Goal: Obtain resource: Download file/media

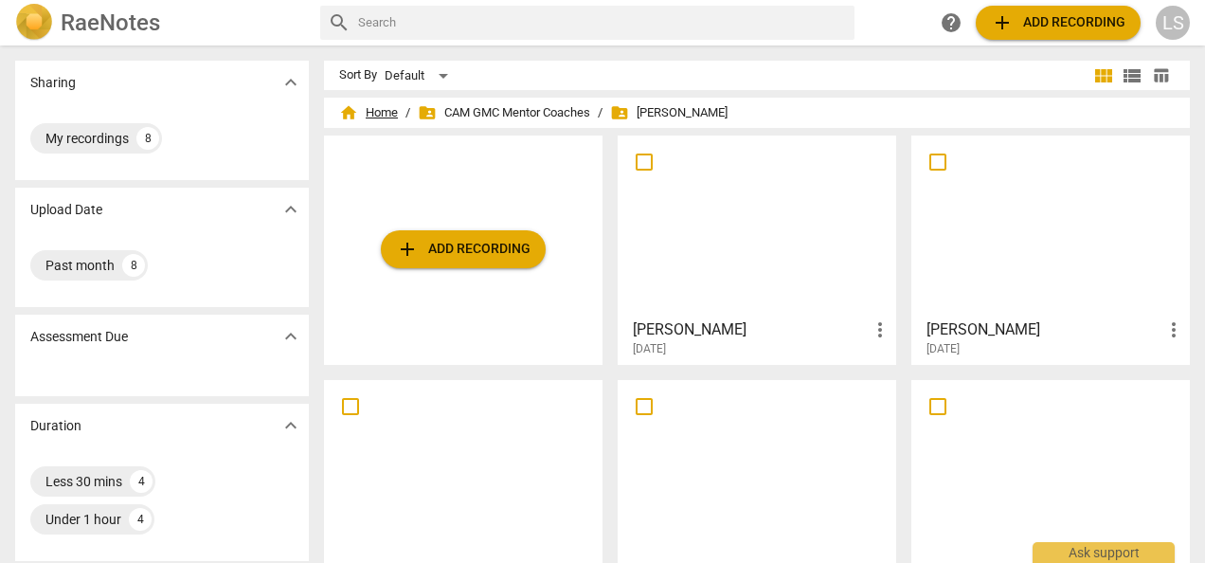
click at [382, 110] on span "home Home" at bounding box center [368, 112] width 59 height 19
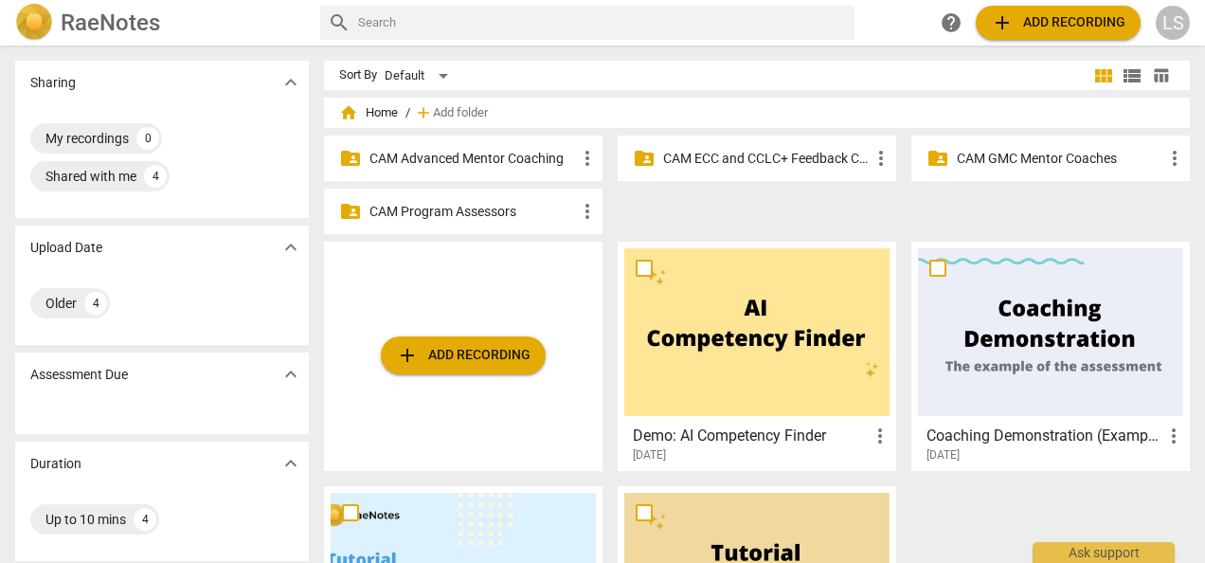
click at [717, 153] on p "CAM ECC and CCLC+ Feedback Coaches" at bounding box center [766, 159] width 207 height 20
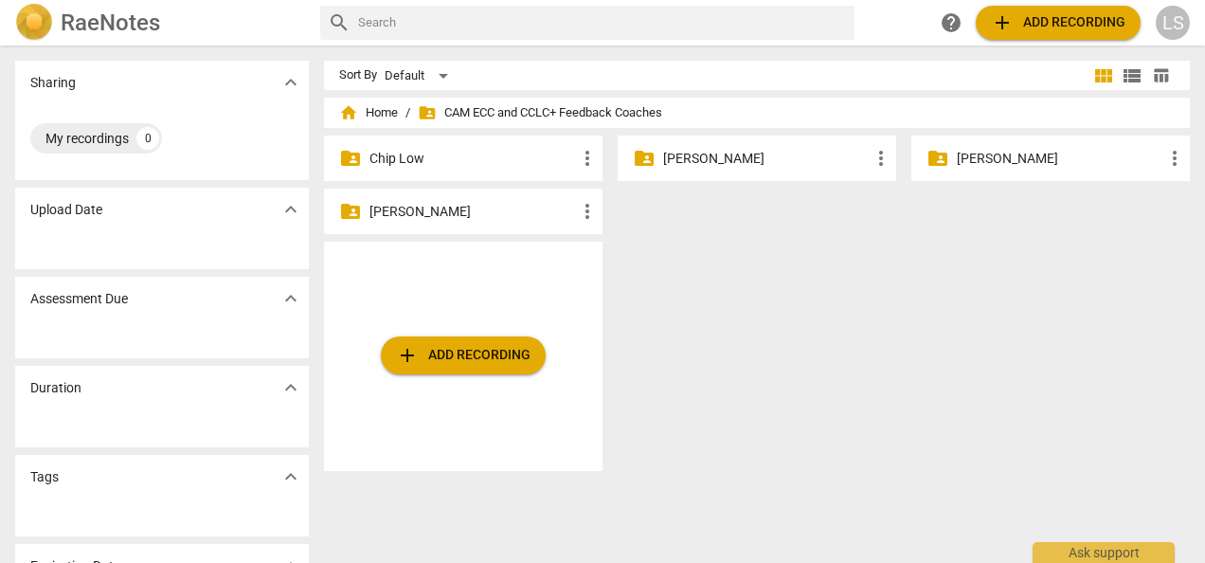
click at [476, 210] on p "[PERSON_NAME]" at bounding box center [472, 212] width 207 height 20
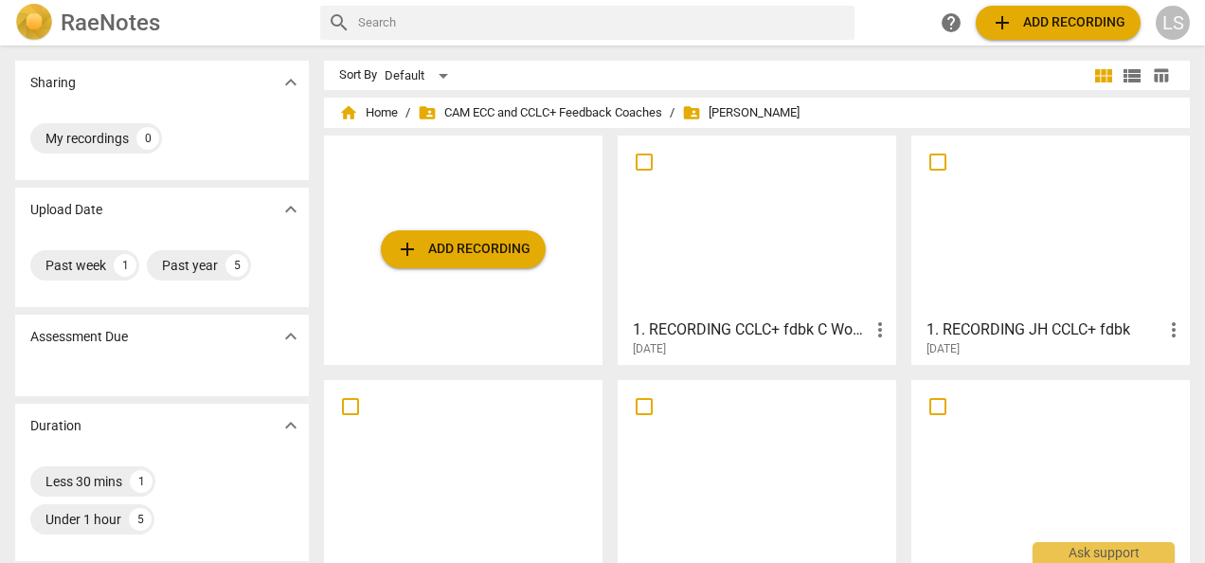
click at [718, 249] on div at bounding box center [756, 226] width 265 height 168
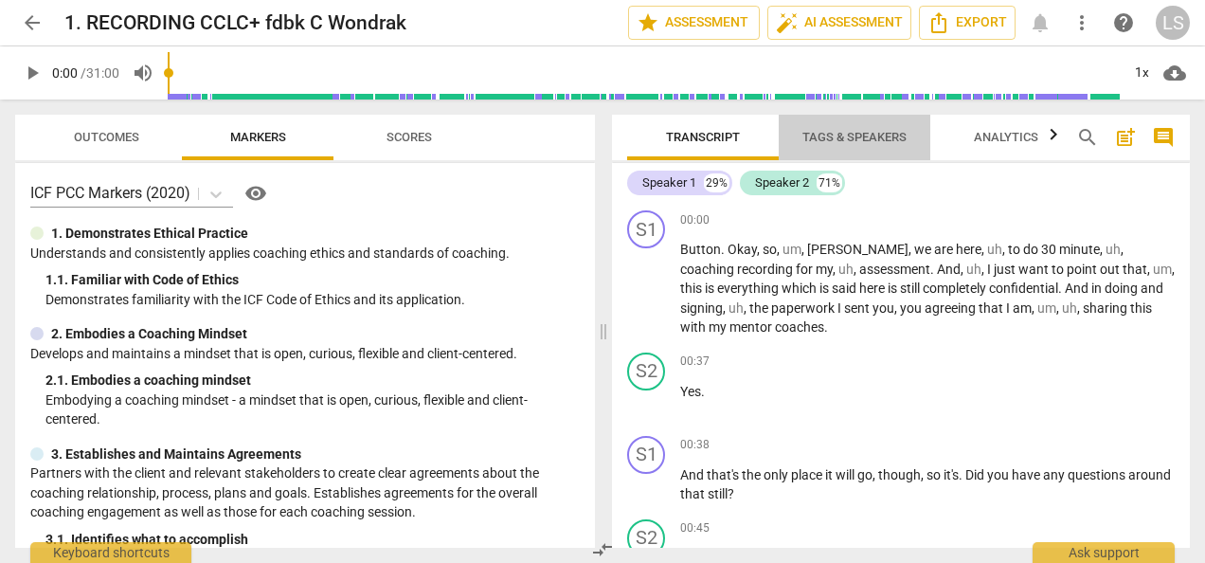
click at [882, 142] on span "Tags & Speakers" at bounding box center [854, 137] width 104 height 14
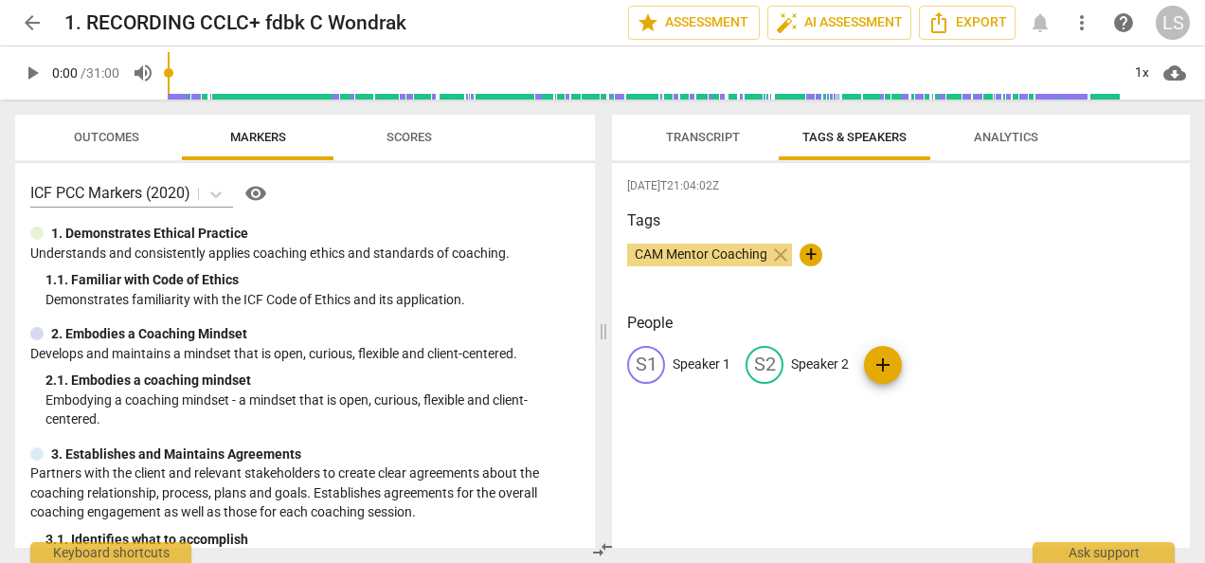
click at [709, 358] on p "Speaker 1" at bounding box center [702, 364] width 58 height 20
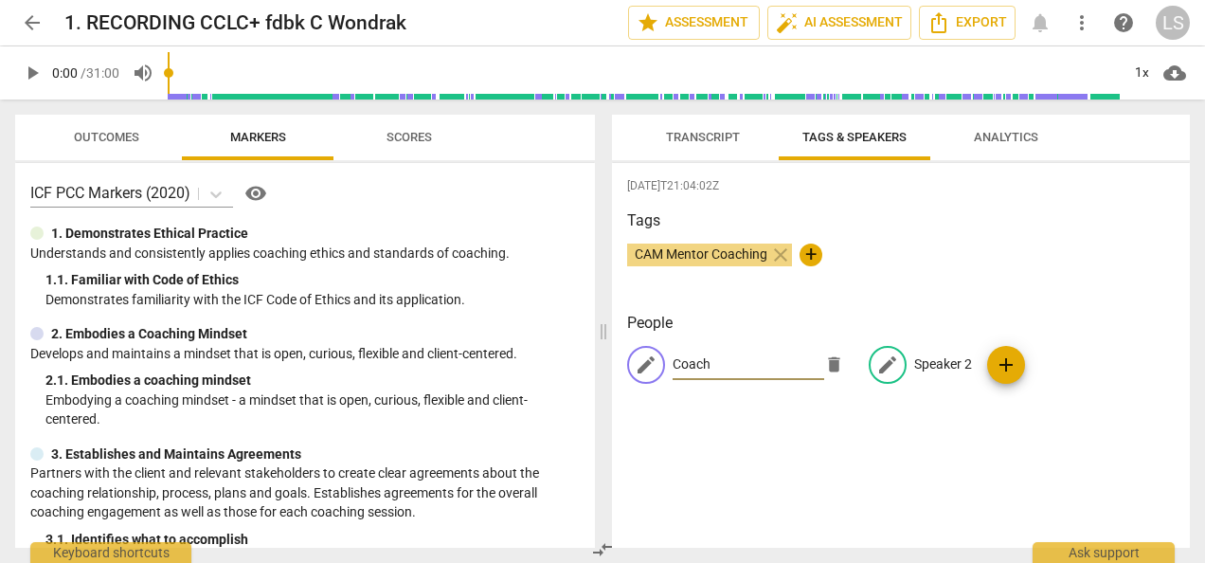
type input "Coach"
click at [952, 357] on p "Speaker 2" at bounding box center [943, 364] width 58 height 20
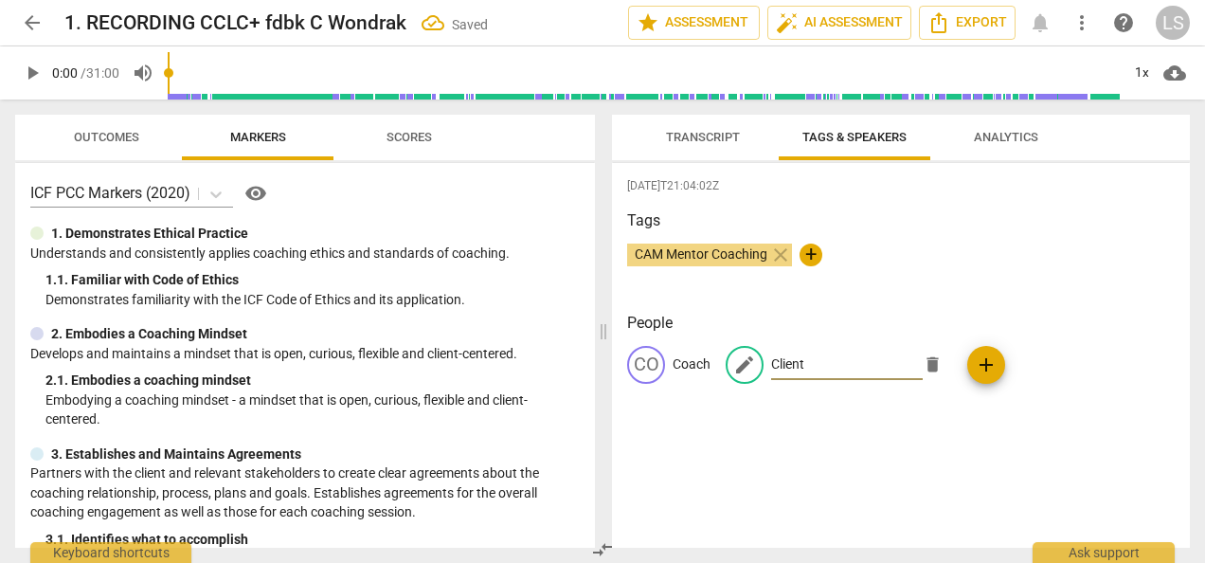
type input "Client"
click at [727, 135] on span "Transcript" at bounding box center [703, 137] width 74 height 14
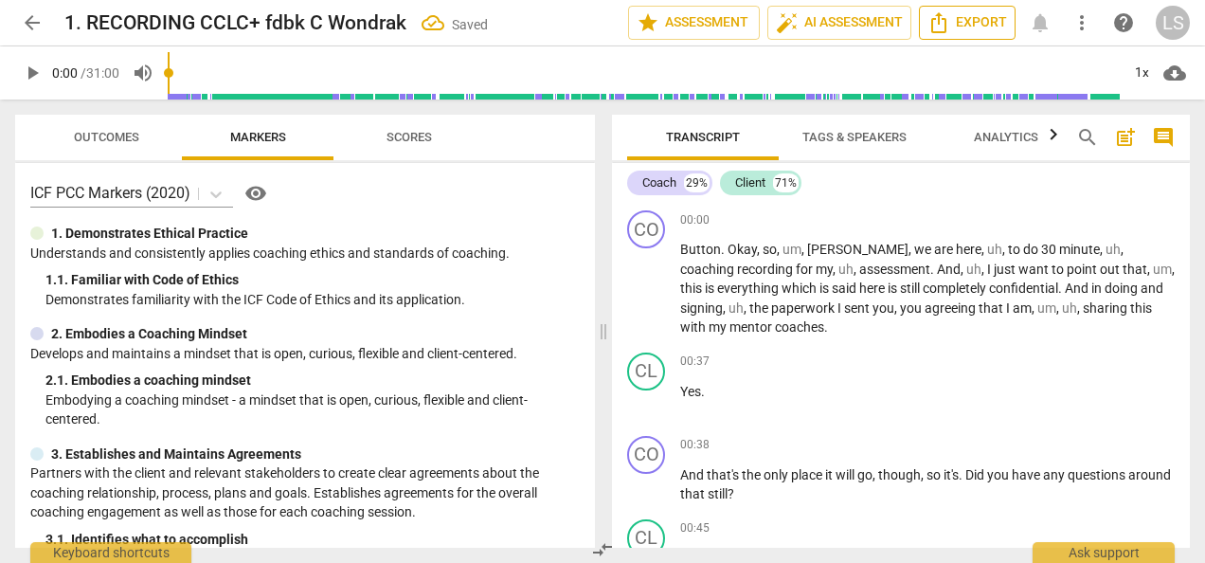
click at [942, 26] on icon "Export" at bounding box center [938, 22] width 23 height 23
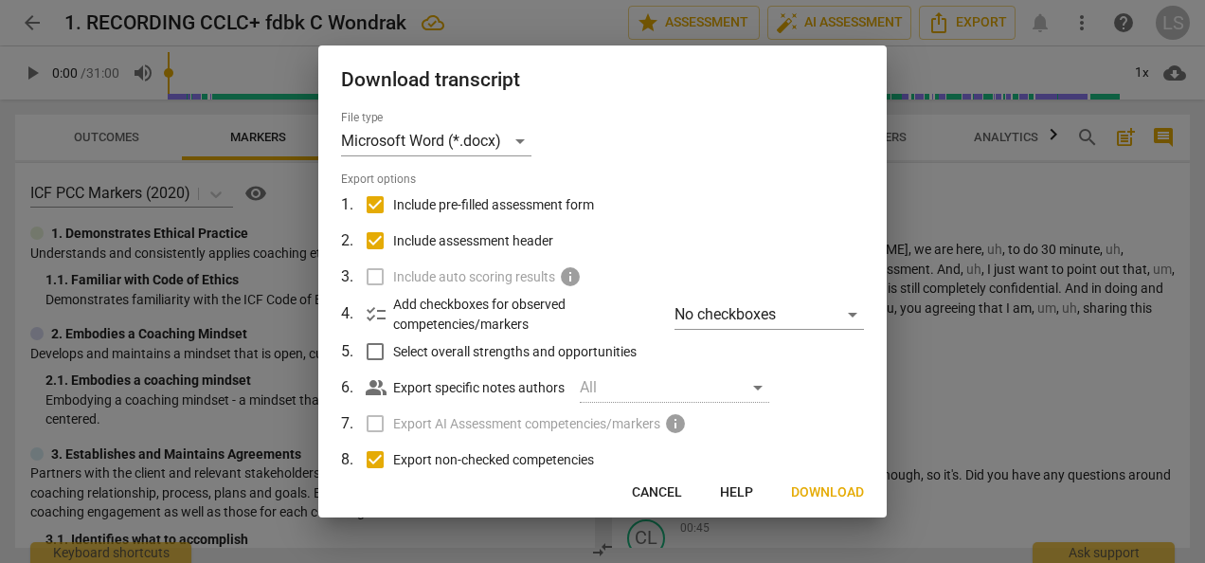
click at [383, 193] on input "Include pre-filled assessment form" at bounding box center [375, 205] width 36 height 36
checkbox input "false"
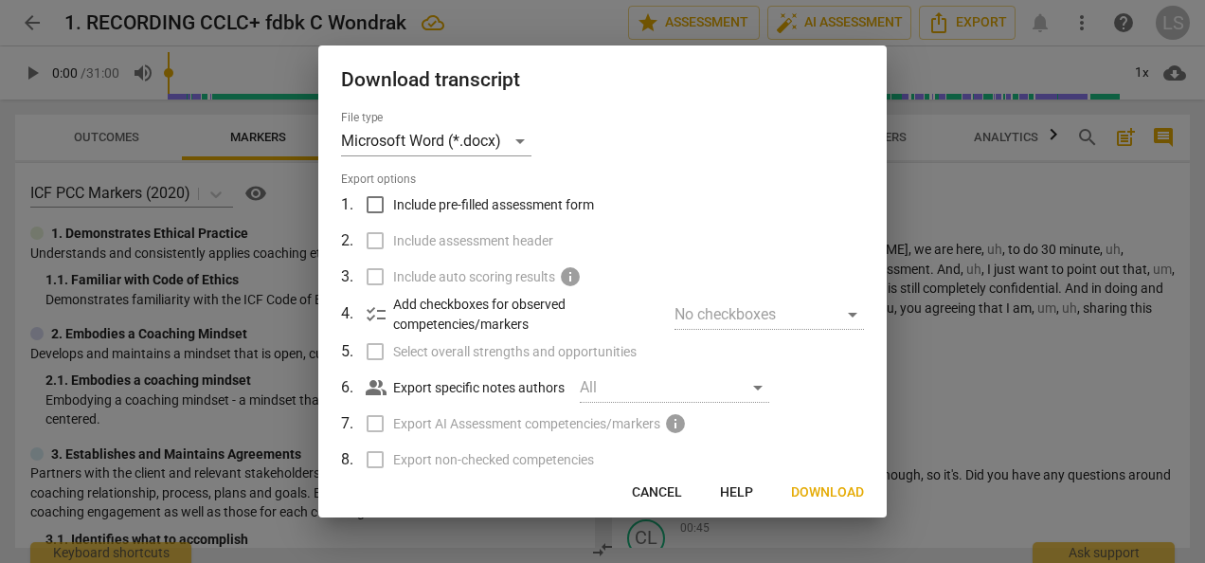
scroll to position [155, 0]
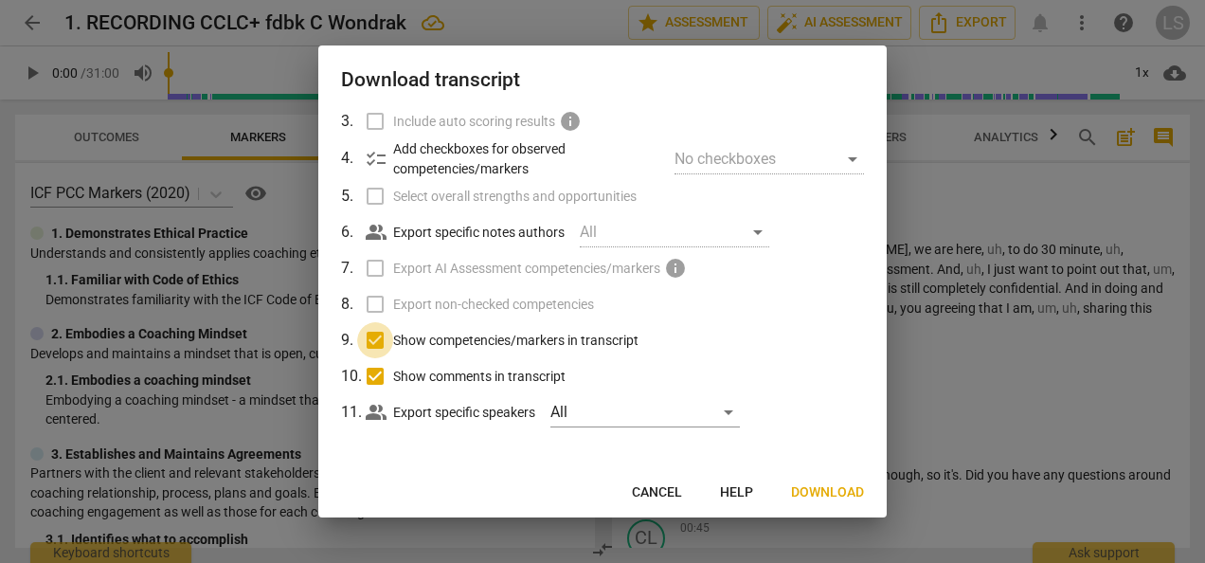
click at [375, 335] on input "Show competencies/markers in transcript" at bounding box center [375, 340] width 36 height 36
checkbox input "false"
click at [375, 366] on input "Show comments in transcript" at bounding box center [375, 376] width 36 height 36
checkbox input "false"
click at [837, 493] on span "Download" at bounding box center [827, 492] width 73 height 19
